Goal: Register for event/course

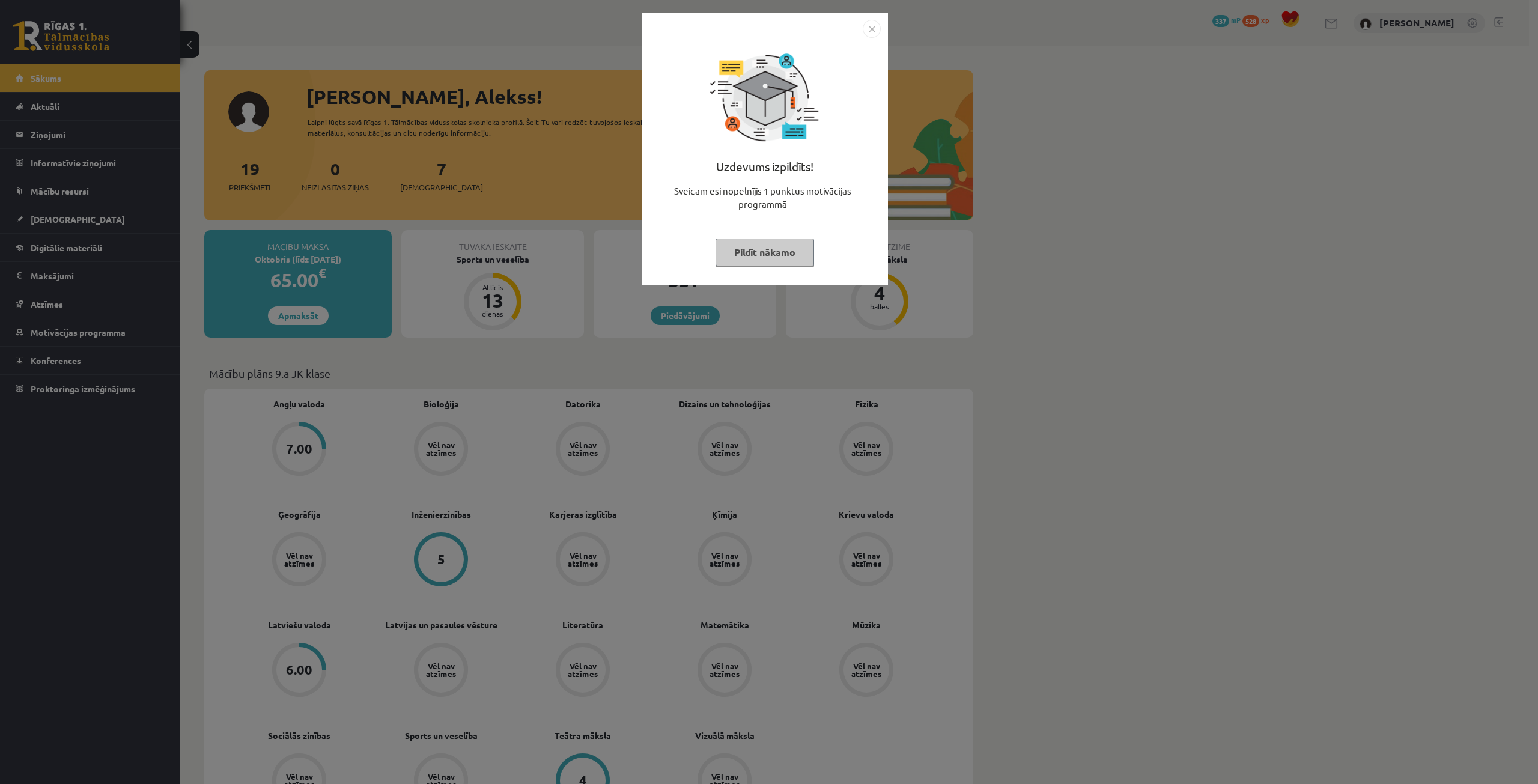
click at [759, 261] on button "Pildīt nākamo" at bounding box center [765, 253] width 99 height 28
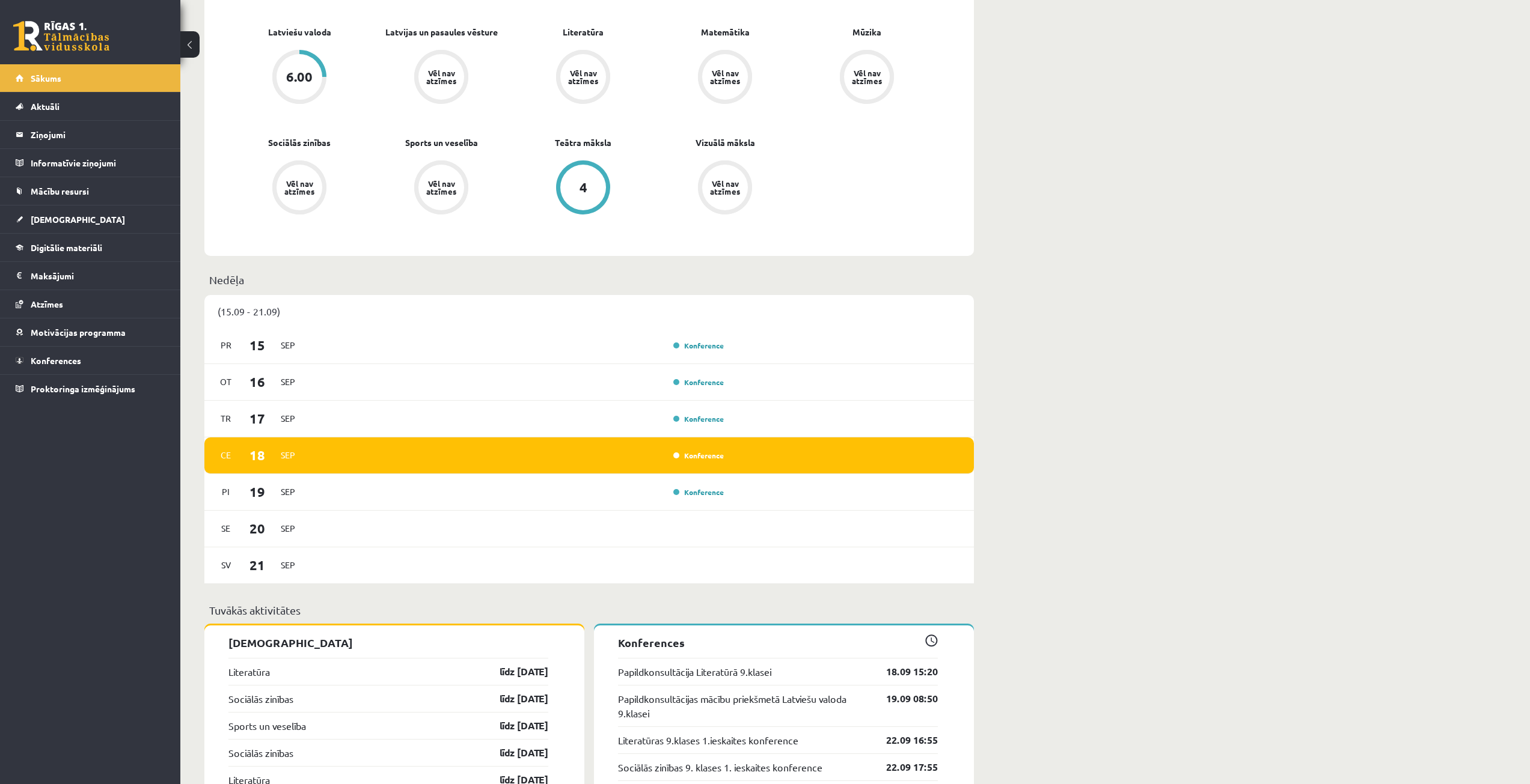
scroll to position [721, 0]
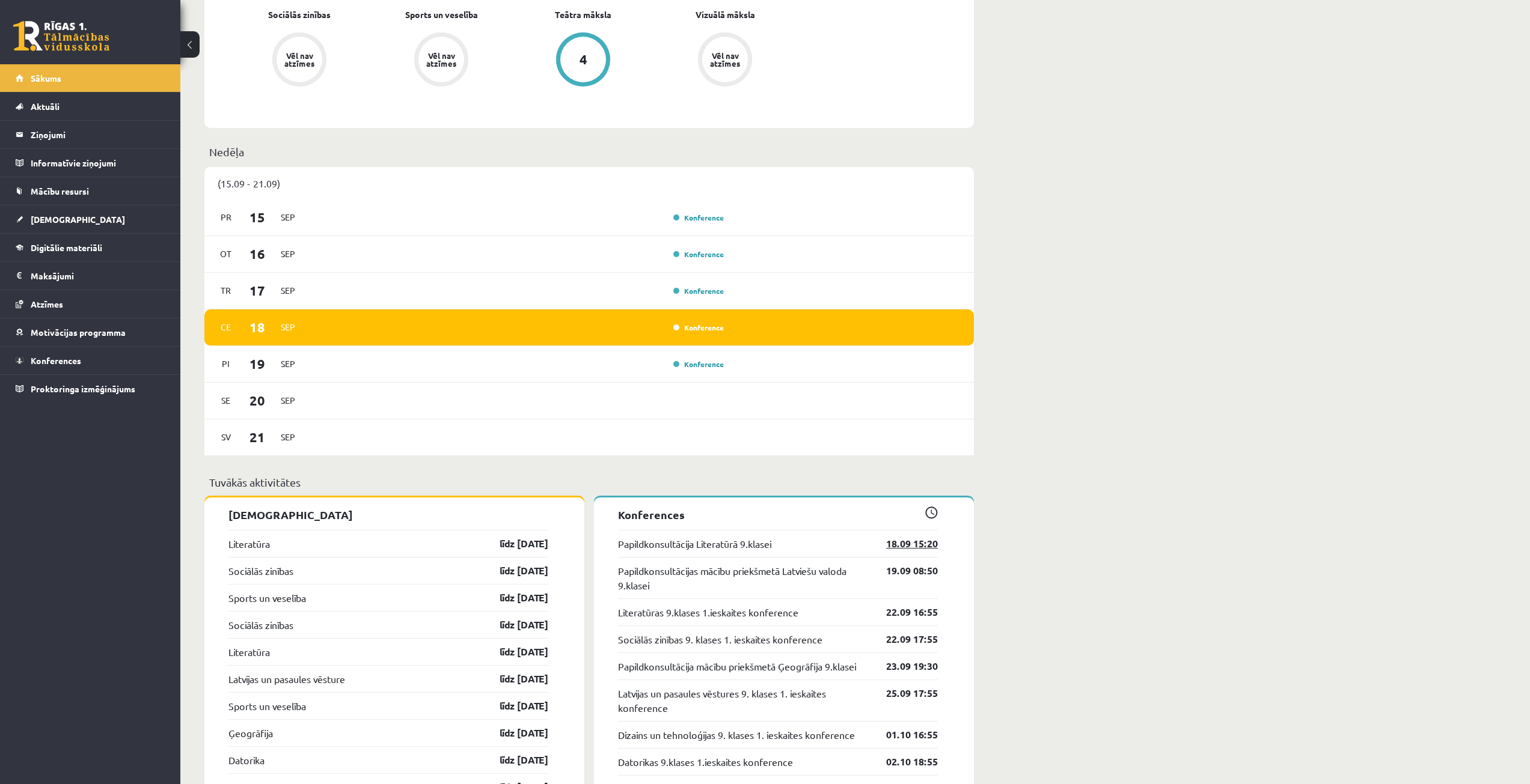
click at [912, 540] on link "18.09 15:20" at bounding box center [903, 544] width 70 height 15
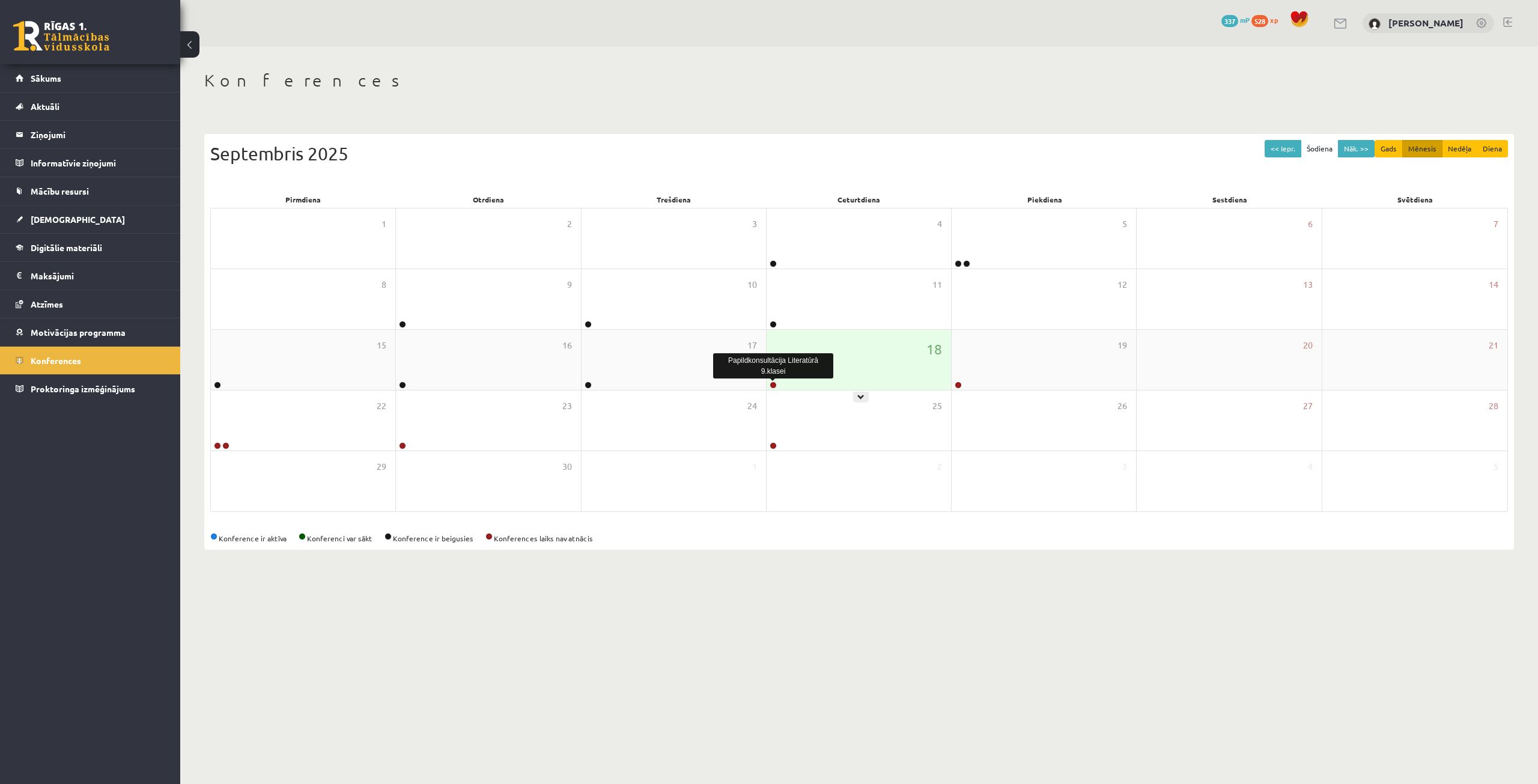
click at [772, 382] on link at bounding box center [772, 385] width 7 height 7
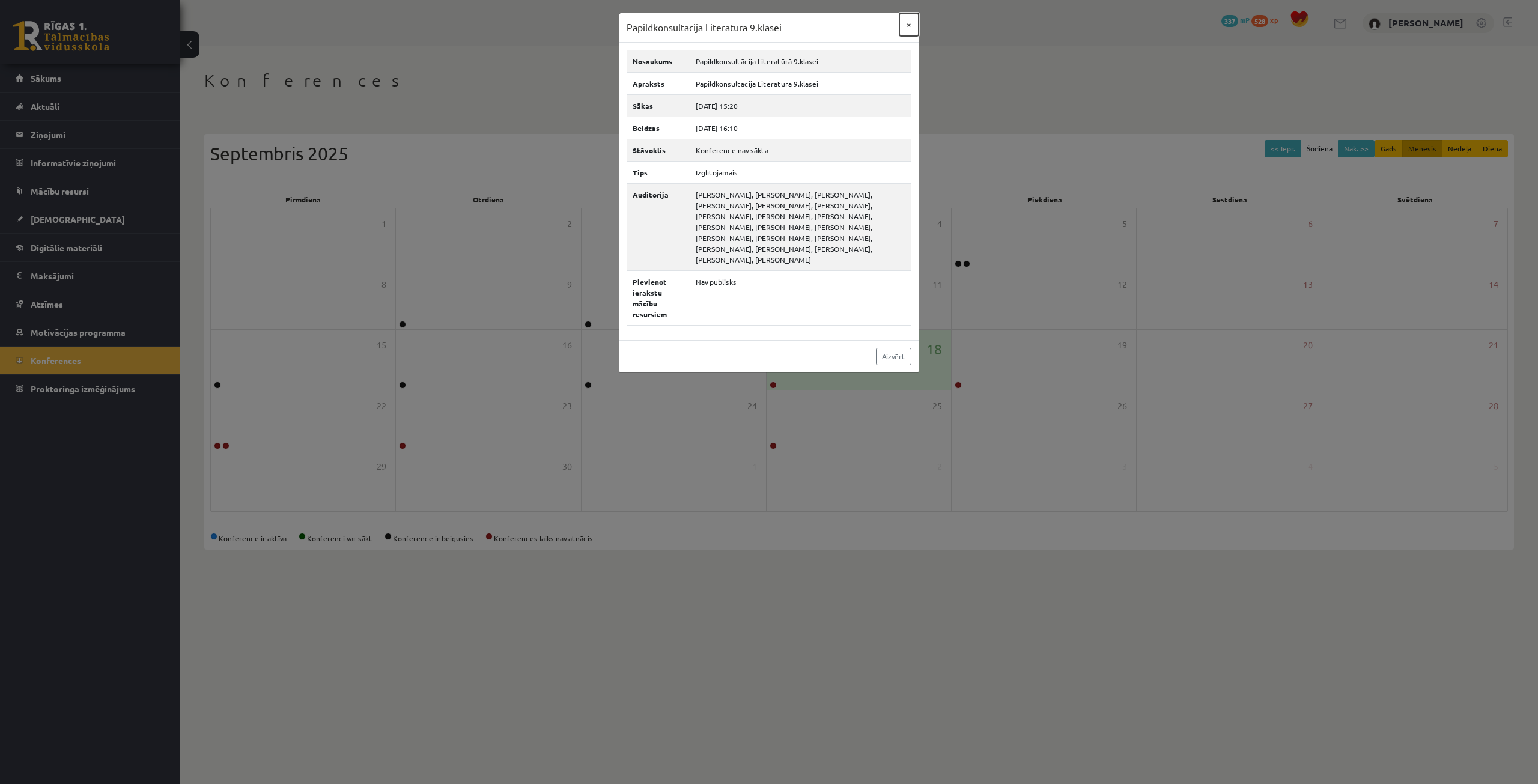
click at [905, 25] on button "×" at bounding box center [909, 24] width 19 height 22
